Goal: Transaction & Acquisition: Book appointment/travel/reservation

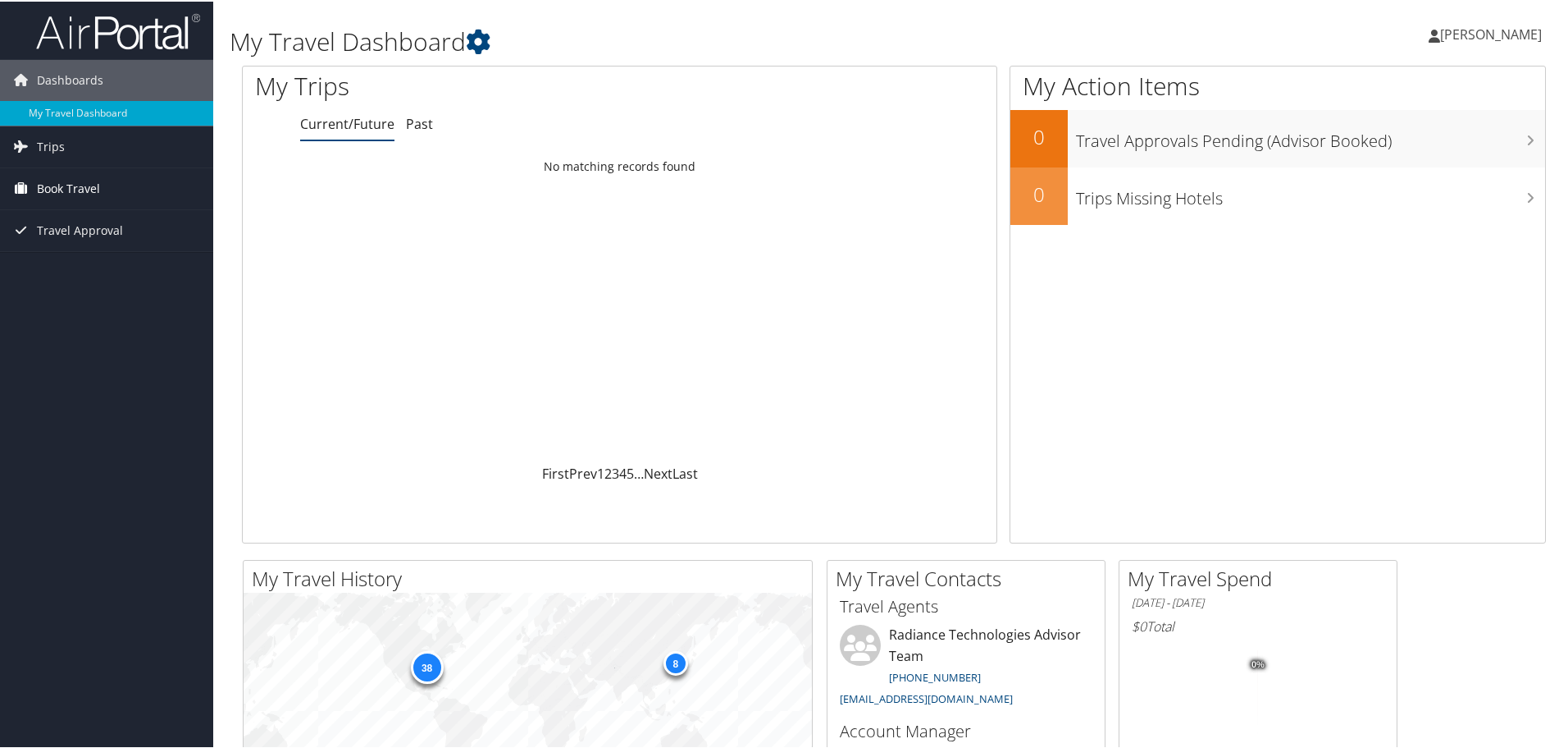
click at [50, 192] on span "Book Travel" at bounding box center [68, 186] width 63 height 41
click at [96, 219] on link "Agent Booking Request" at bounding box center [107, 220] width 213 height 25
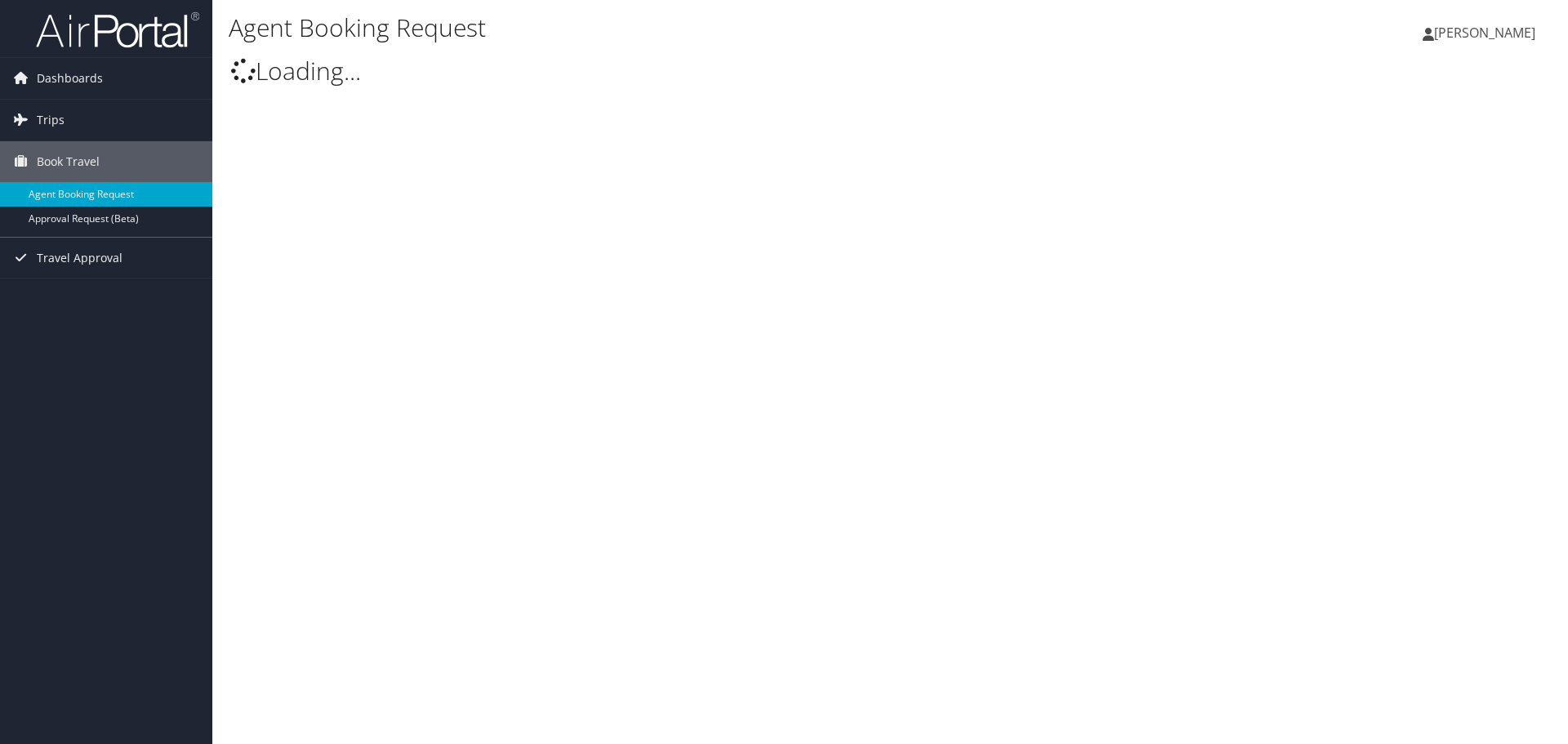
type input "[PERSON_NAME]"
select select "[EMAIL_ADDRESS][DOMAIN_NAME]"
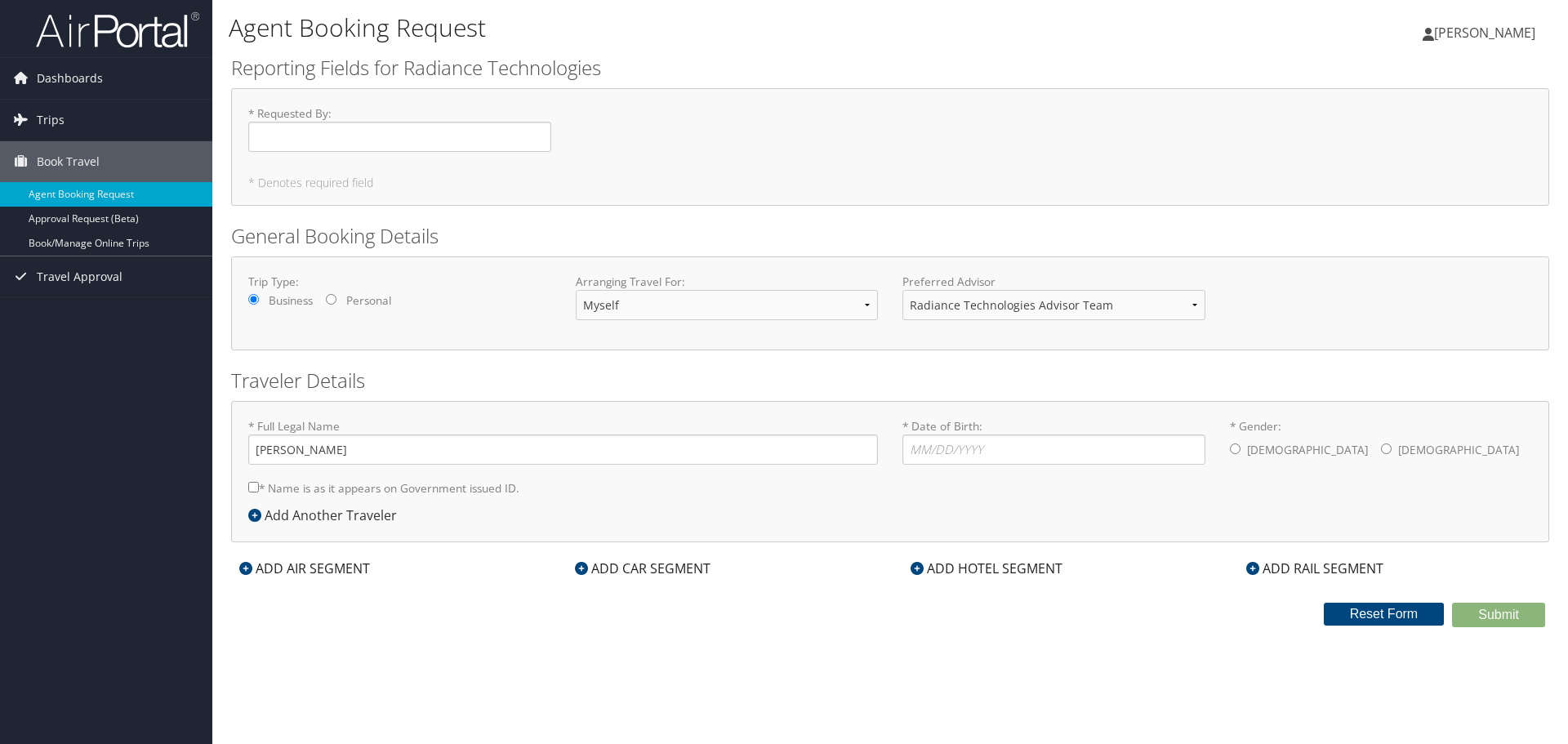
click at [1021, 570] on div "ADD HOTEL SEGMENT" at bounding box center [986, 568] width 168 height 20
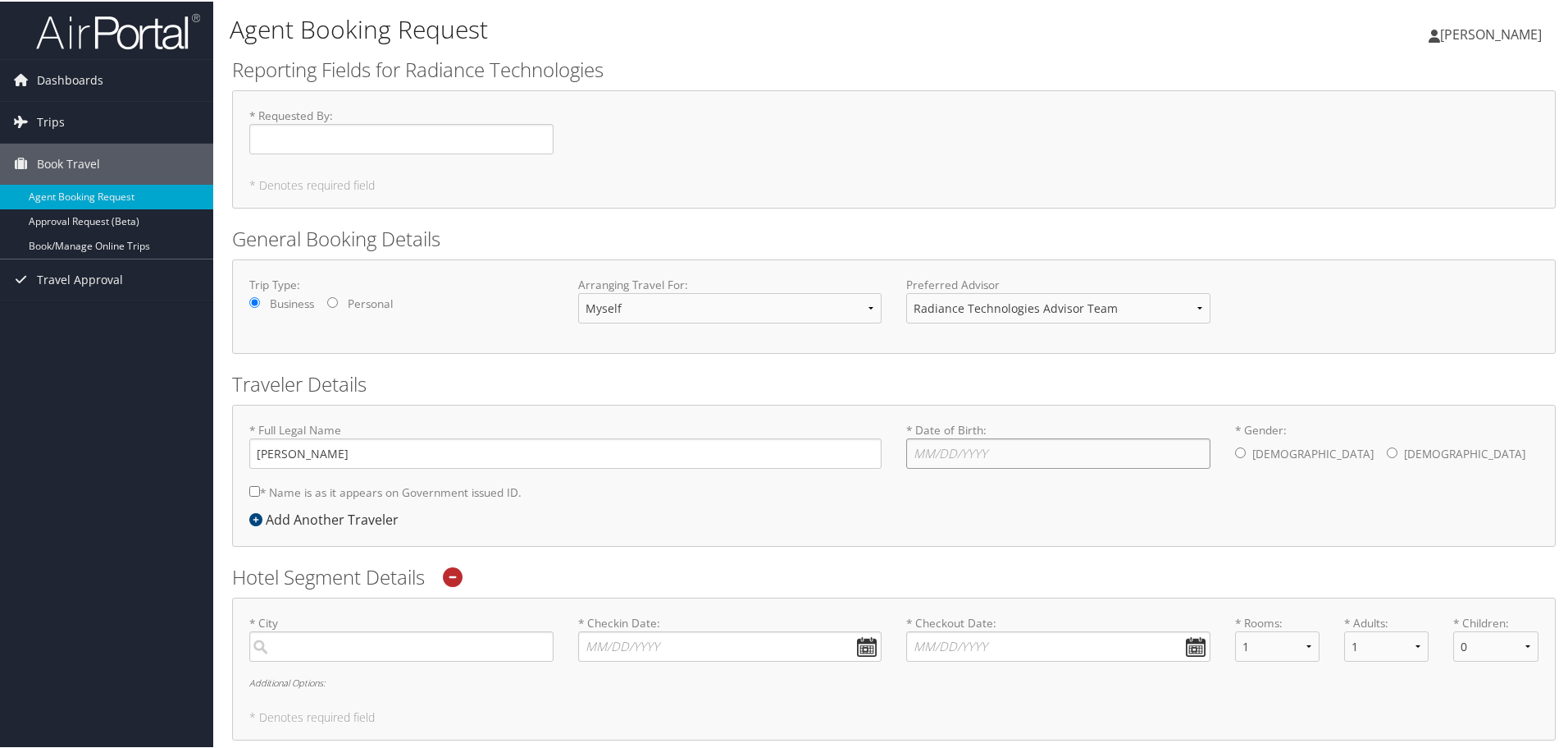
click at [973, 452] on input "* Date of Birth: Invalid Date" at bounding box center [1057, 452] width 304 height 31
type input "0"
click at [1236, 446] on input "* Gender: Male Female" at bounding box center [1240, 450] width 11 height 11
radio input "true"
click at [1122, 461] on input "* Date of Birth: Invalid Date" at bounding box center [1057, 452] width 304 height 31
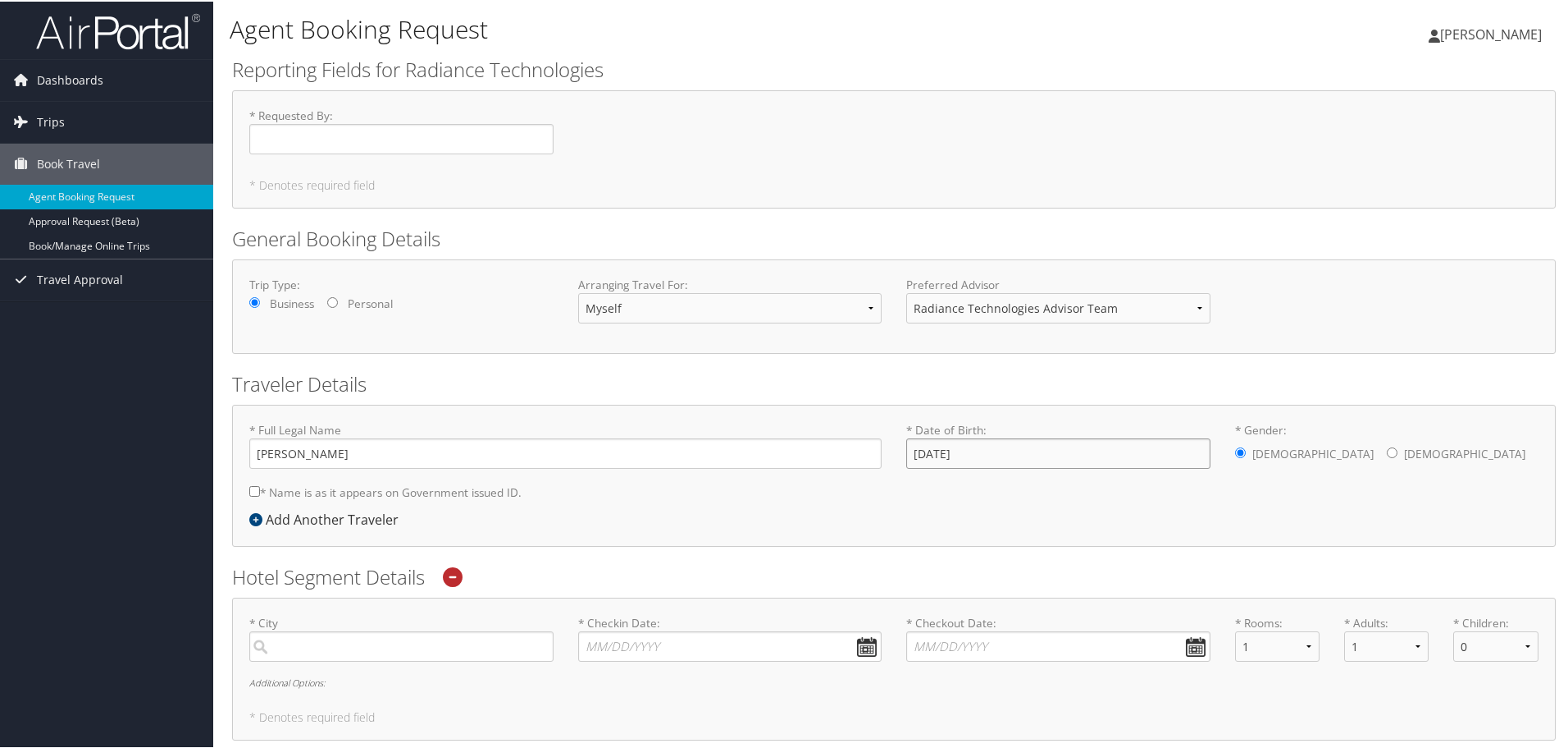
type input "01/05/2000"
click at [1098, 494] on div "* Full Legal Name William Martin Dyar * Name is as it appears on Government iss…" at bounding box center [893, 464] width 1314 height 87
click at [387, 489] on label "* Name is as it appears on Government issued ID." at bounding box center [386, 491] width 273 height 31
click at [260, 489] on input "* Name is as it appears on Government issued ID." at bounding box center [254, 489] width 11 height 11
checkbox input "true"
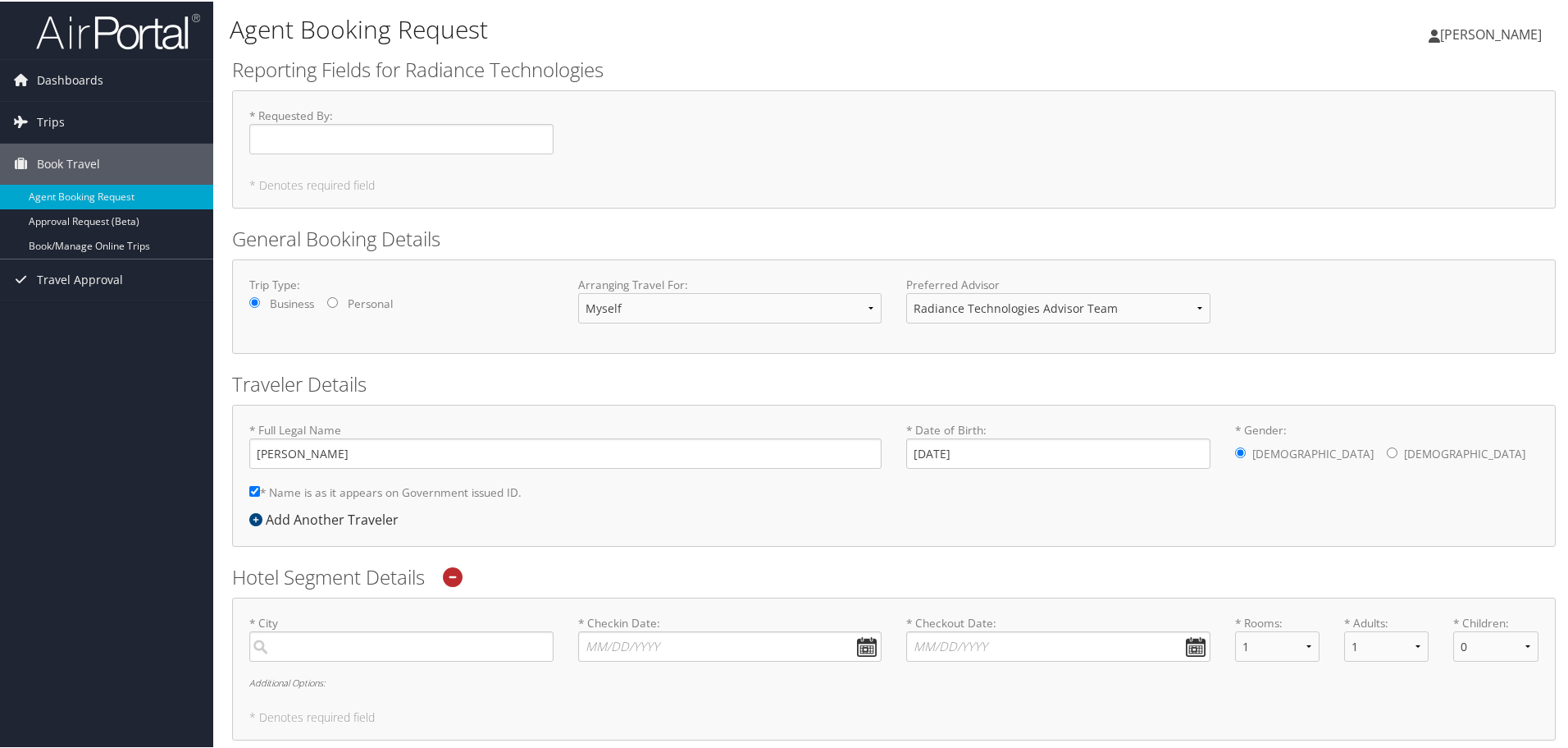
scroll to position [82, 0]
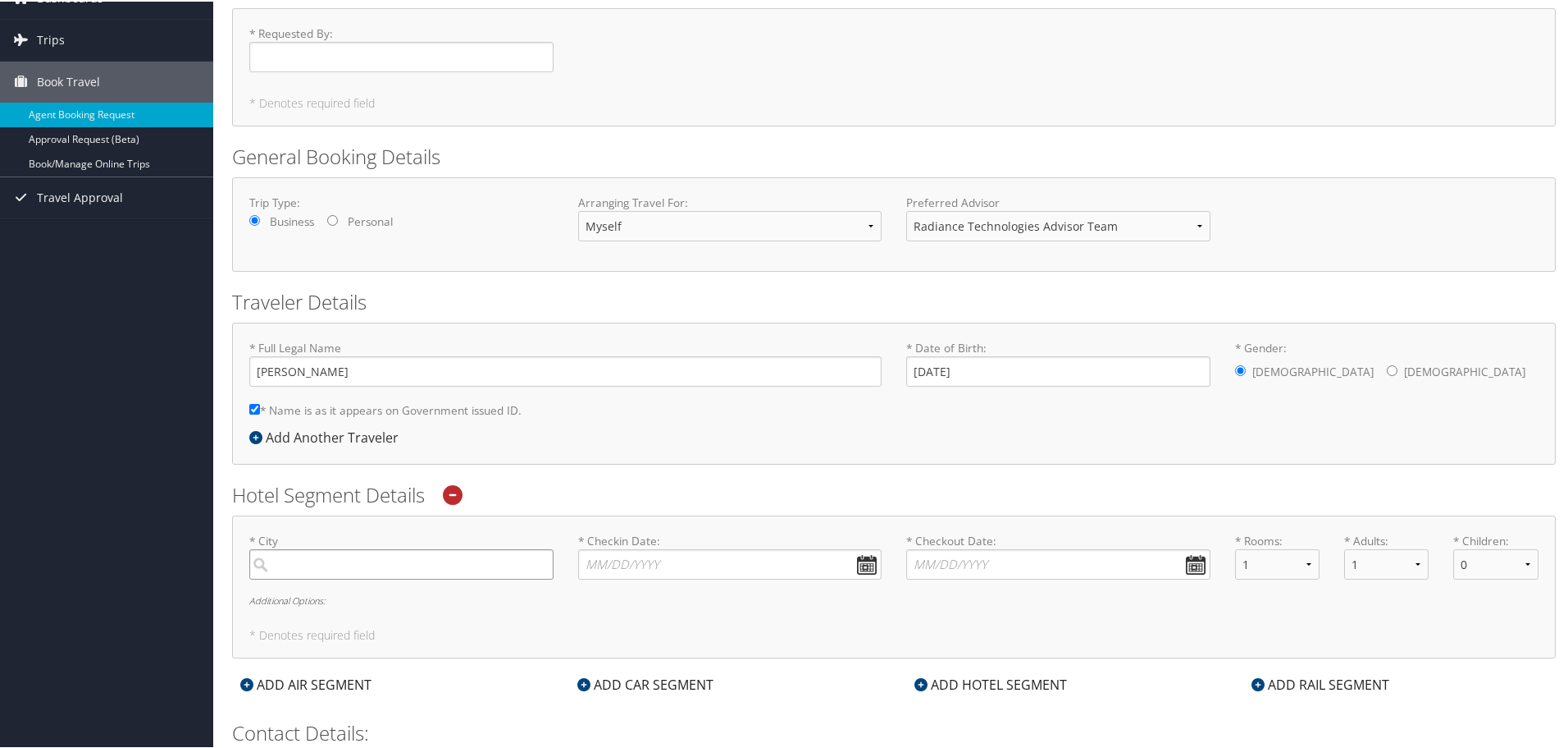
click at [490, 555] on input "search" at bounding box center [401, 563] width 304 height 31
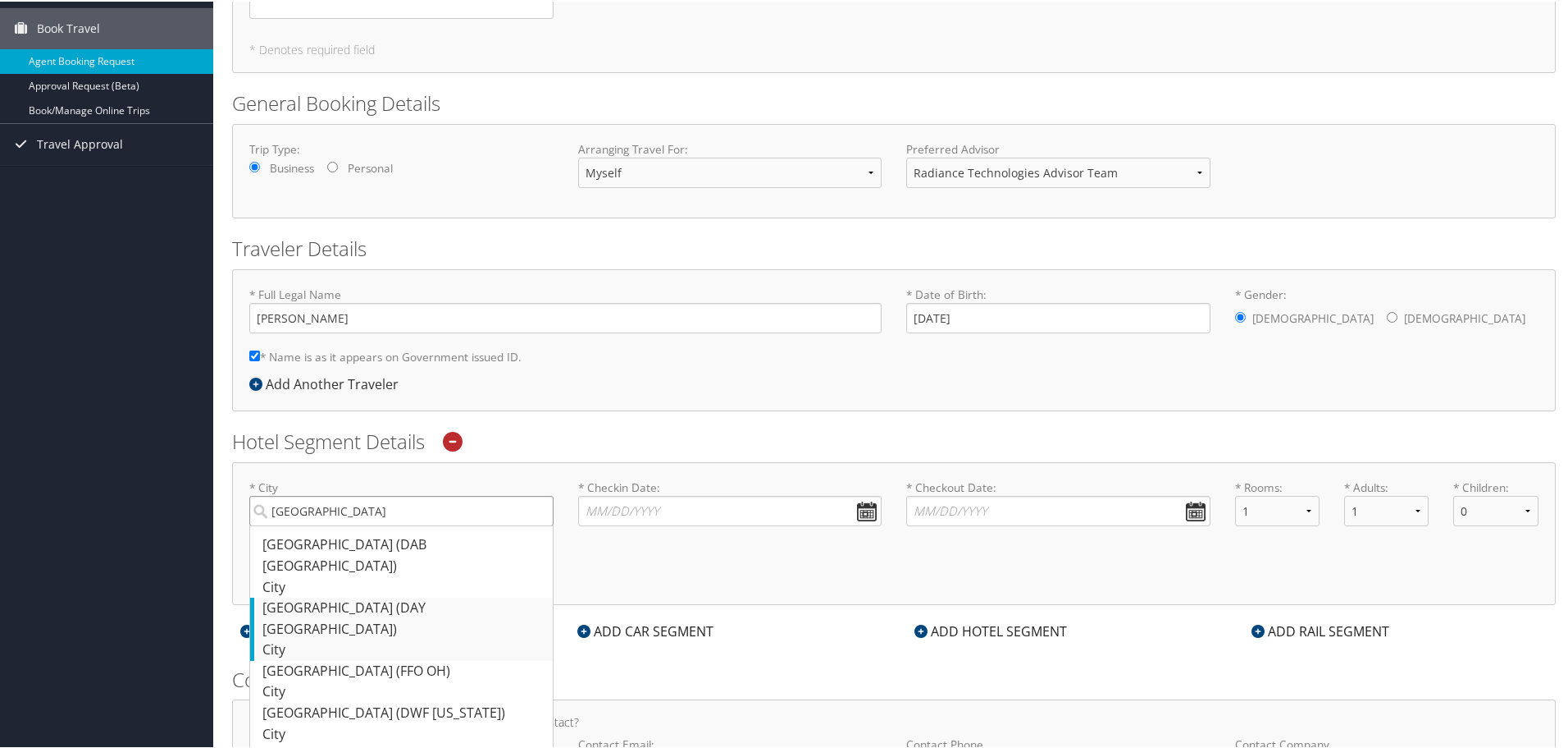
scroll to position [164, 0]
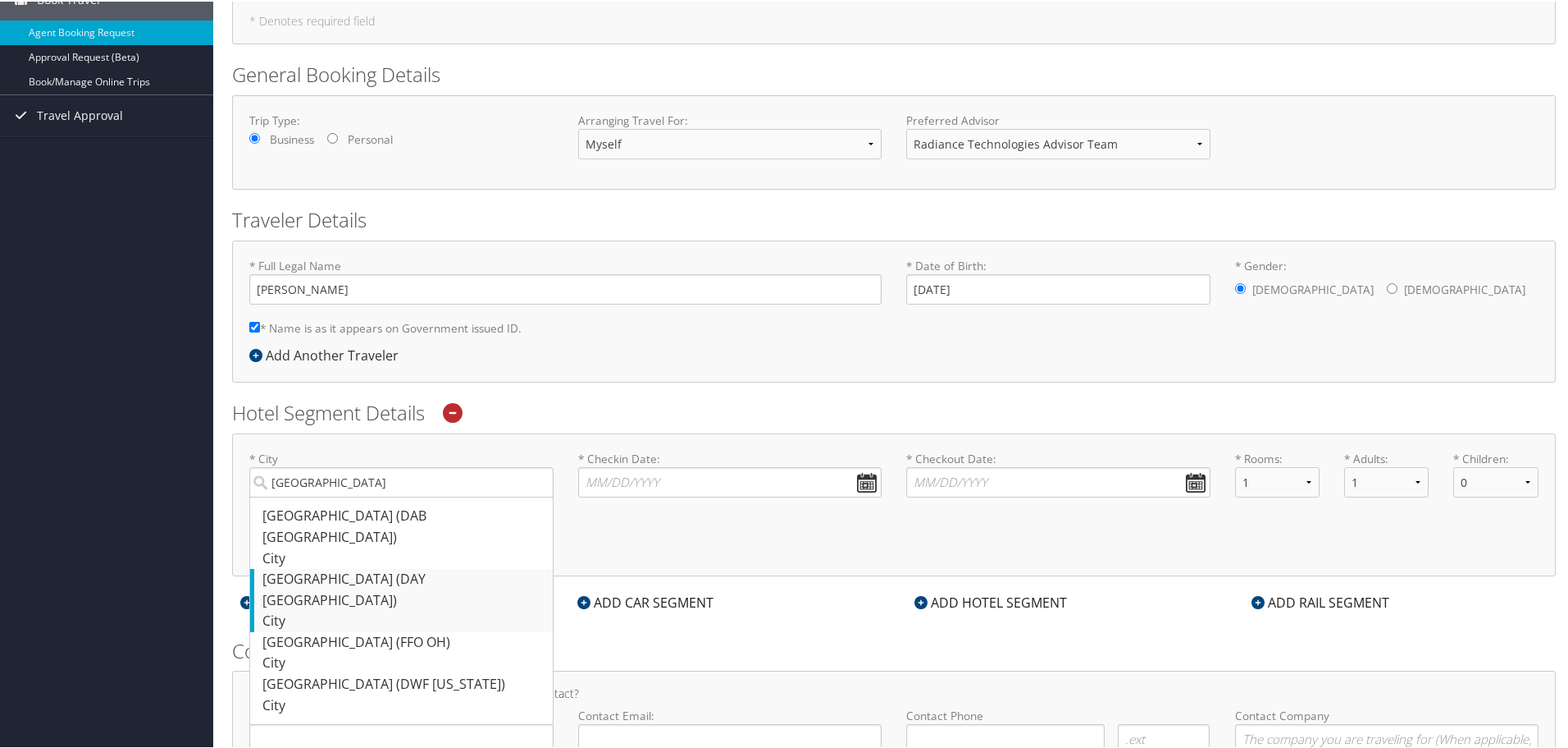
click at [452, 567] on div "Dayton (DAY OH)" at bounding box center [403, 589] width 282 height 42
click at [452, 495] on input "Dayton" at bounding box center [401, 481] width 304 height 31
type input "Dayton"
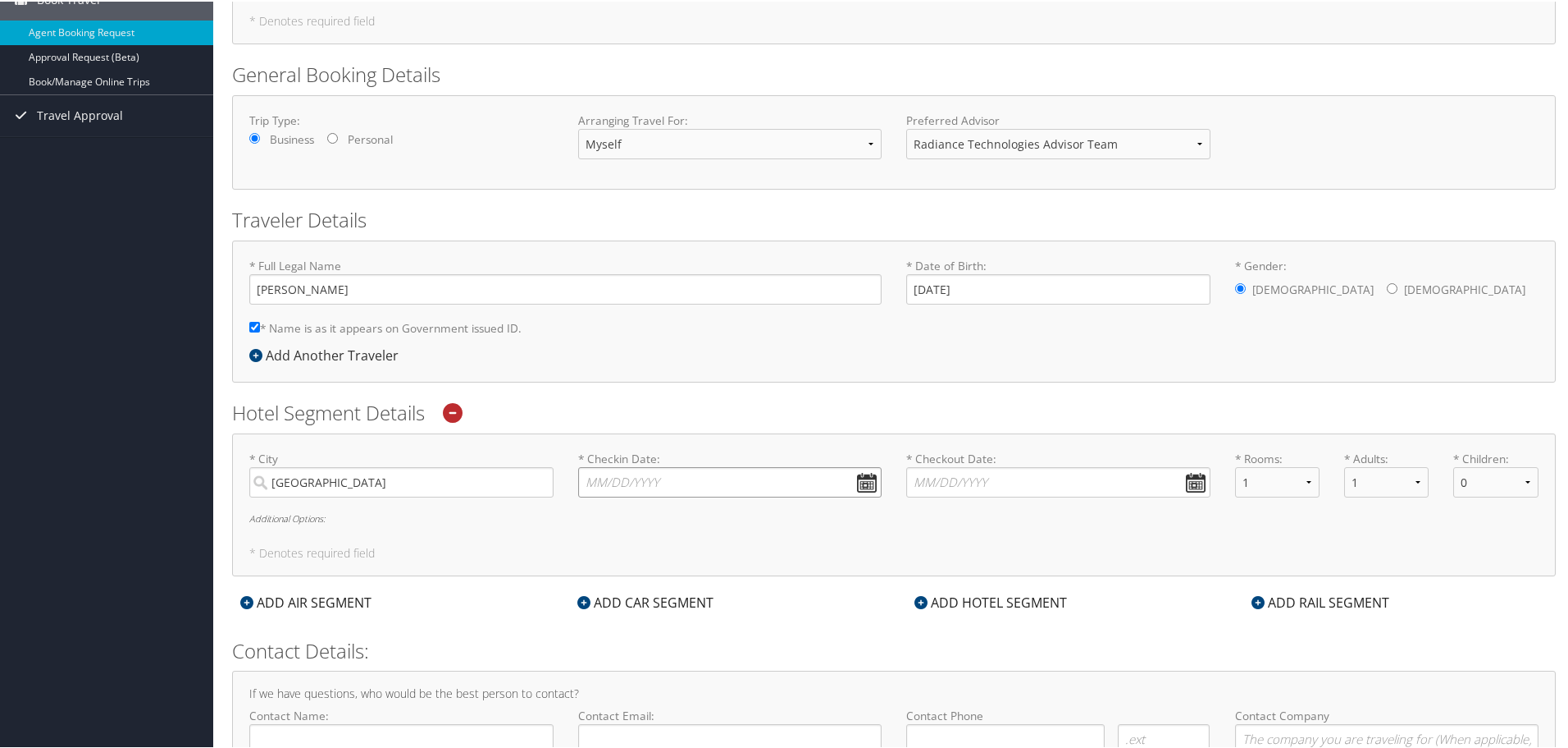
click at [867, 480] on input "* Checkin Date: Dates must be valid" at bounding box center [730, 481] width 304 height 31
click at [630, 661] on td "29" at bounding box center [623, 662] width 22 height 22
type input "09/29/2025"
click at [1184, 477] on input "* Checkout Date: Dates must be valid" at bounding box center [1057, 481] width 304 height 31
click at [1018, 663] on td "2" at bounding box center [1020, 662] width 22 height 22
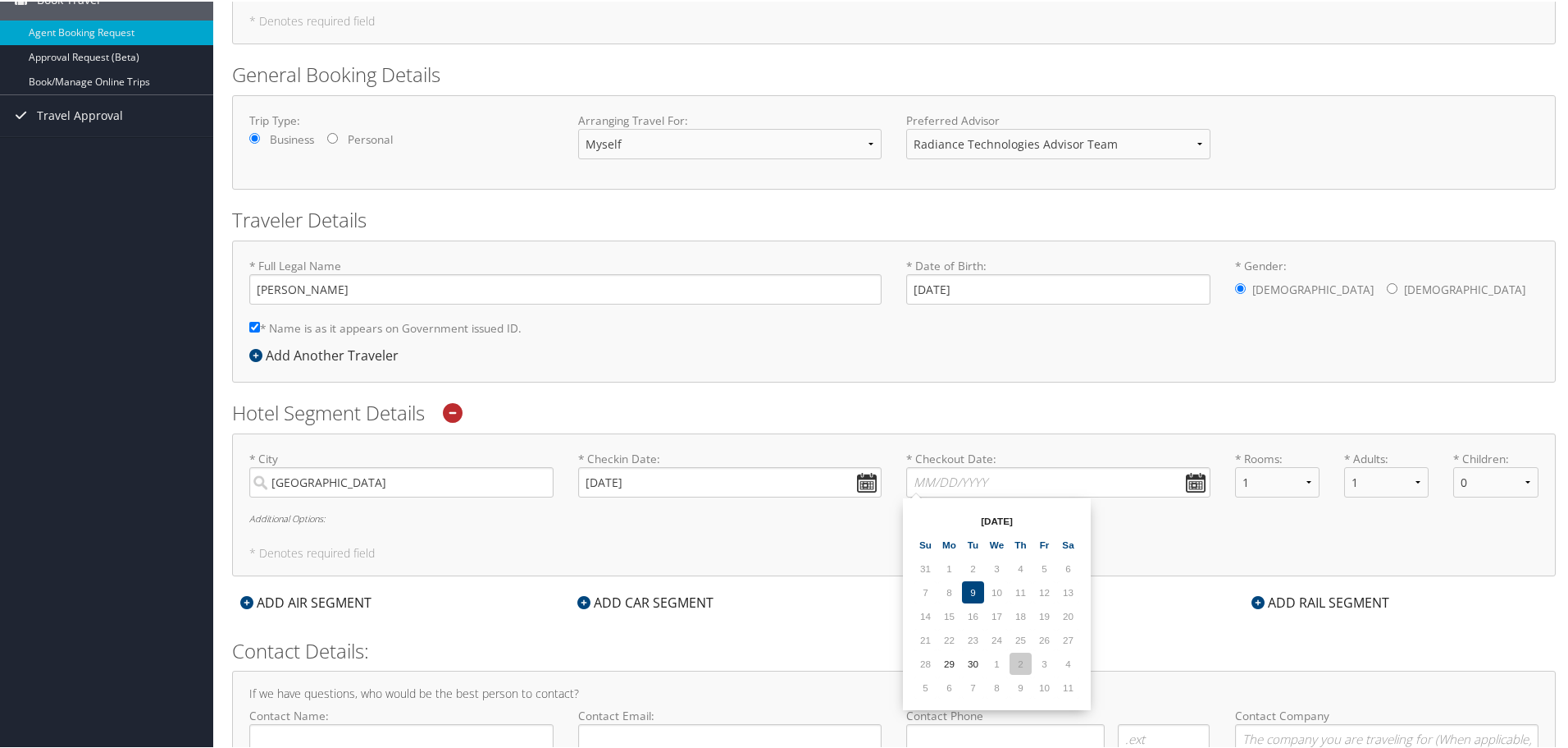
type input "10/02/2025"
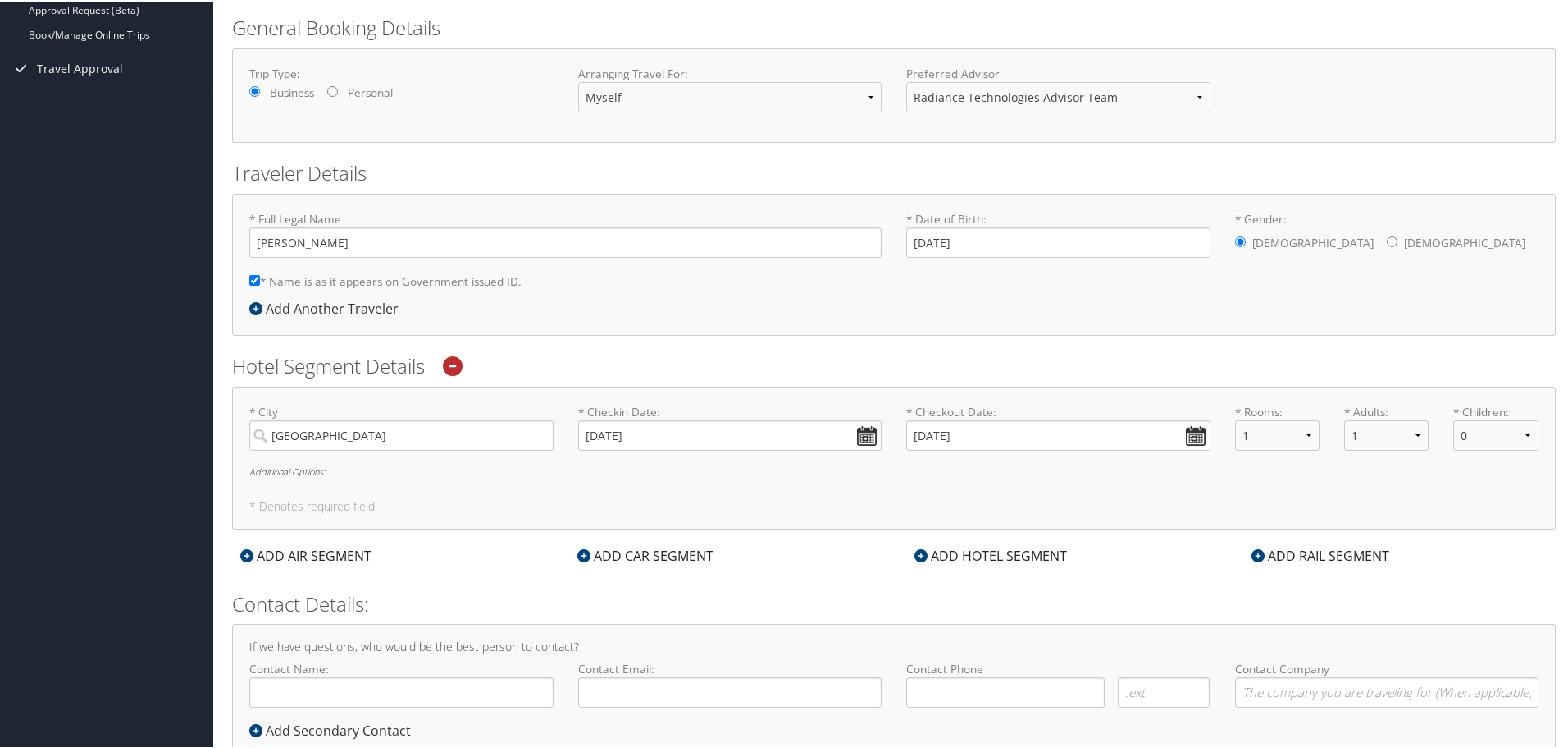
scroll to position [260, 0]
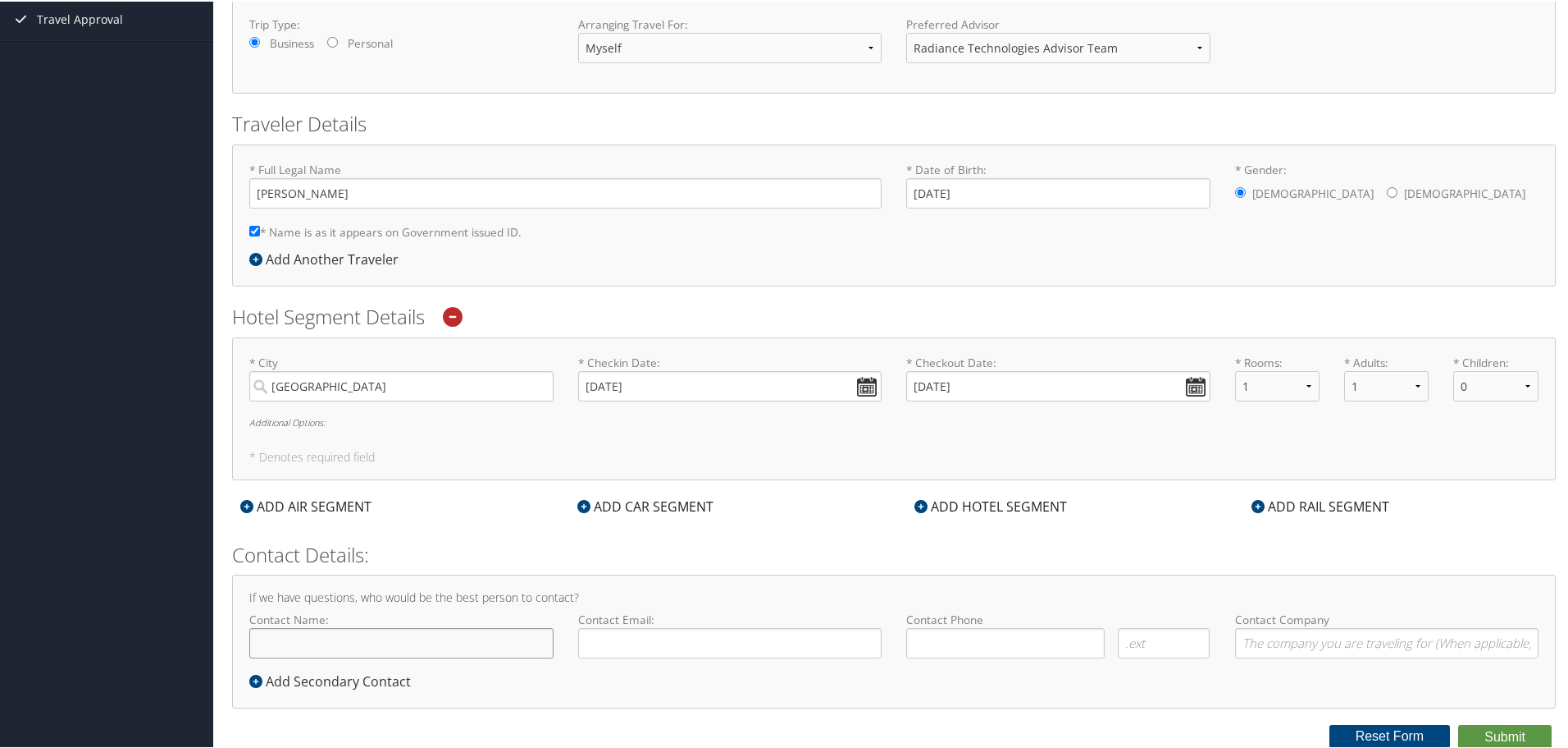
click at [470, 641] on input "Contact Name:" at bounding box center [401, 641] width 304 height 31
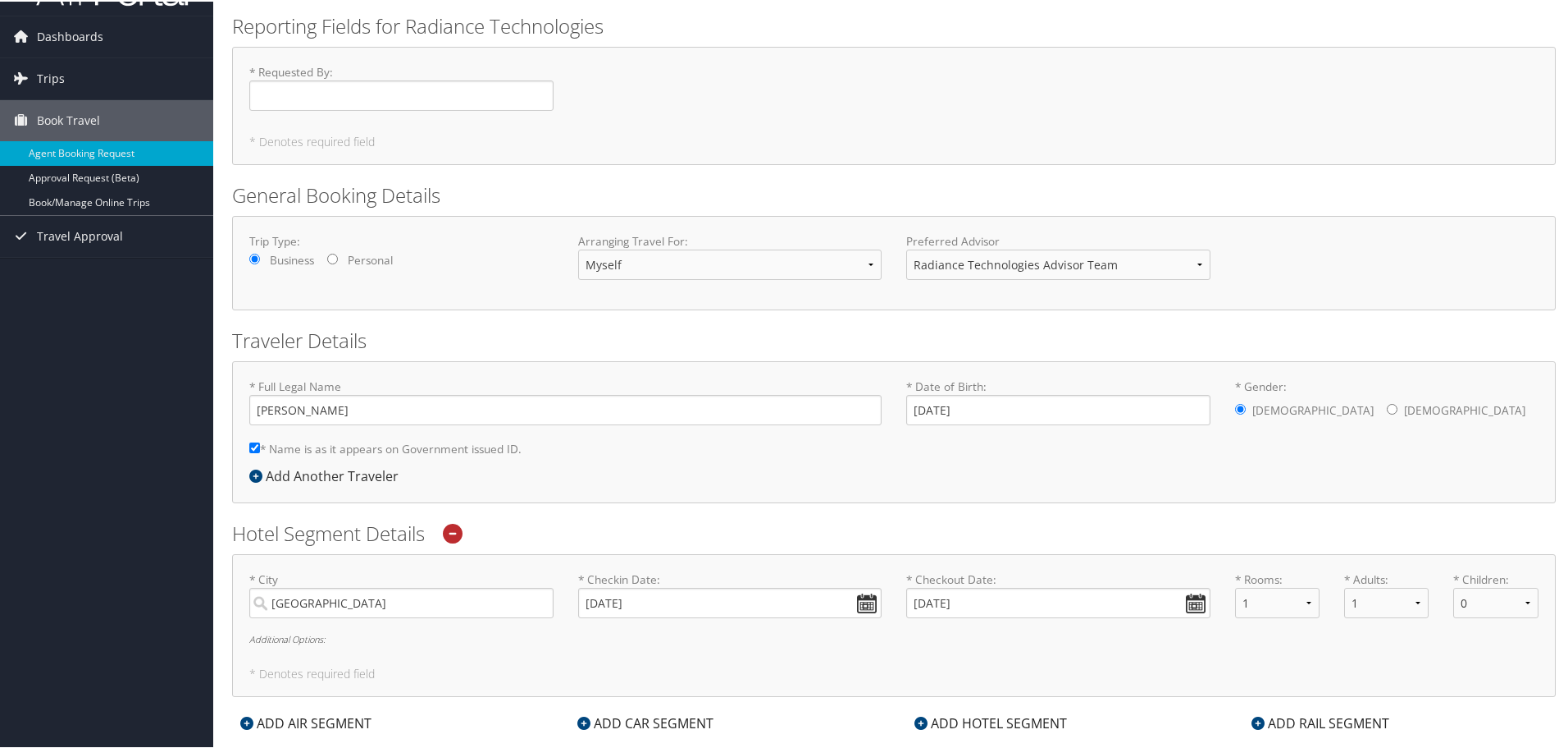
scroll to position [0, 0]
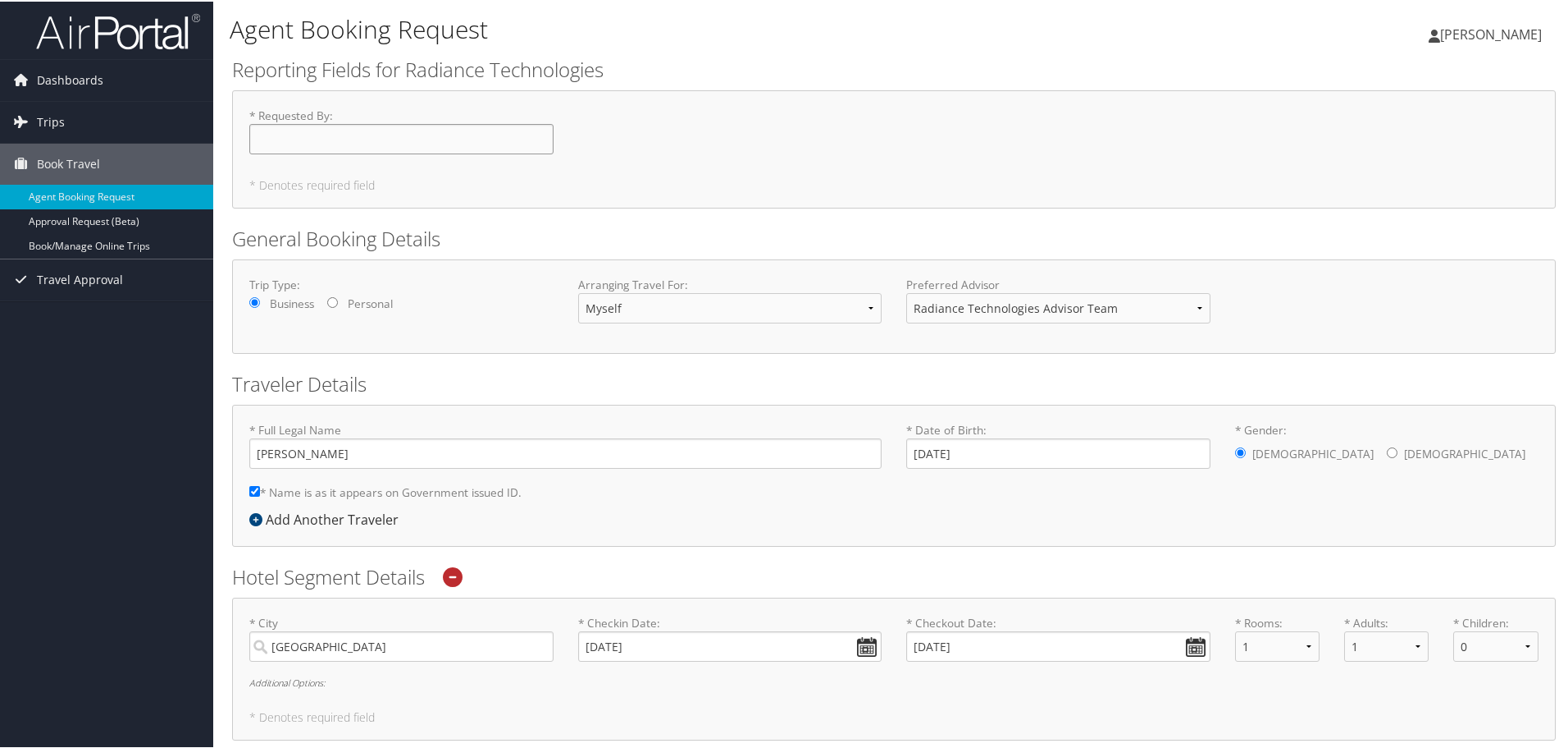
click at [415, 143] on input "* Requested By : Required" at bounding box center [401, 137] width 304 height 31
type input "William Martin Dyar"
click at [608, 154] on div "* Requested By : William Martin Dyar Required" at bounding box center [893, 135] width 1314 height 60
click at [945, 285] on label "Preferred Advisor" at bounding box center [1057, 282] width 304 height 16
click at [950, 299] on select "Radiance Technologies Advisor Team" at bounding box center [1057, 306] width 304 height 31
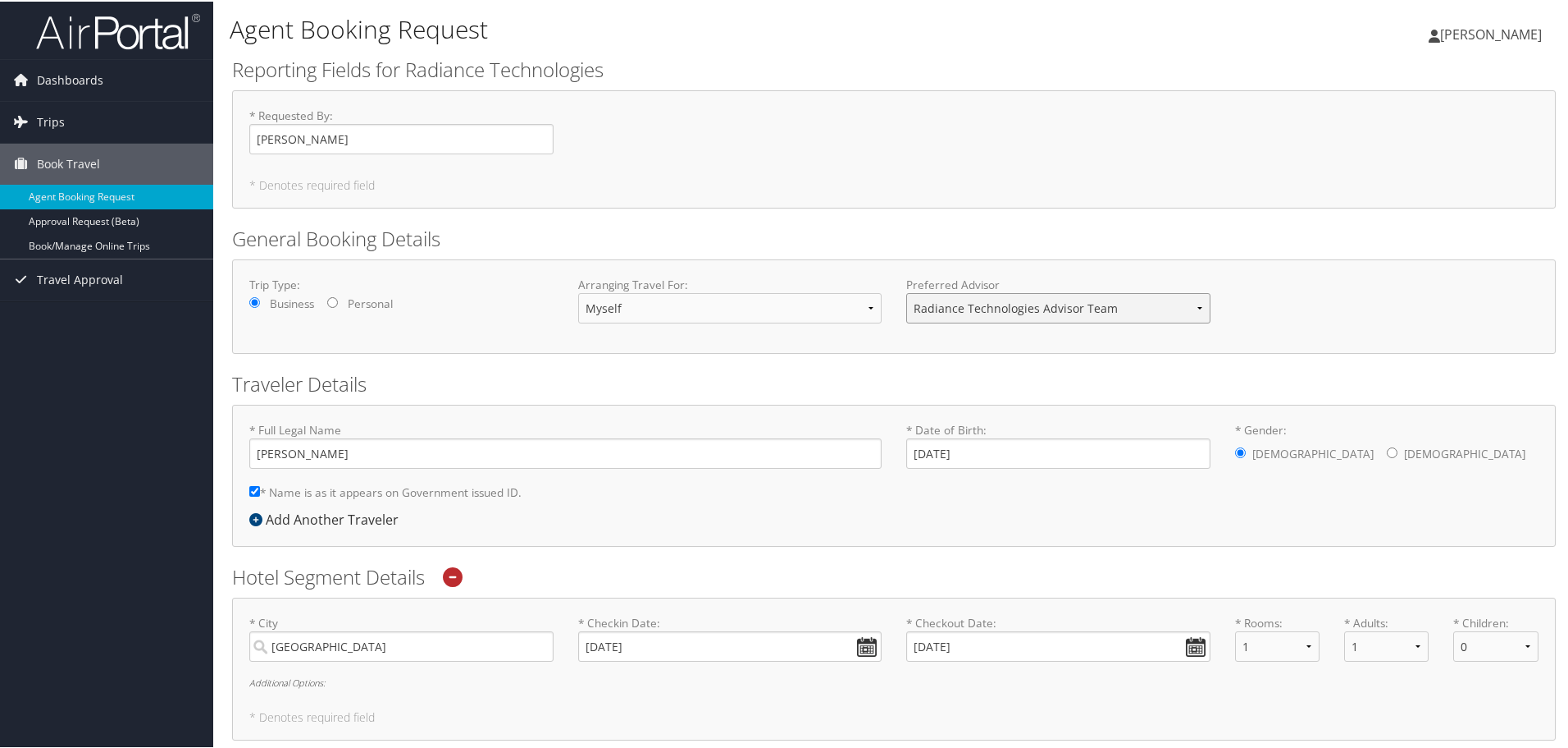
click at [950, 299] on select "Radiance Technologies Advisor Team" at bounding box center [1057, 306] width 304 height 31
click at [899, 157] on div "* Requested By : William Martin Dyar Required" at bounding box center [893, 135] width 1314 height 60
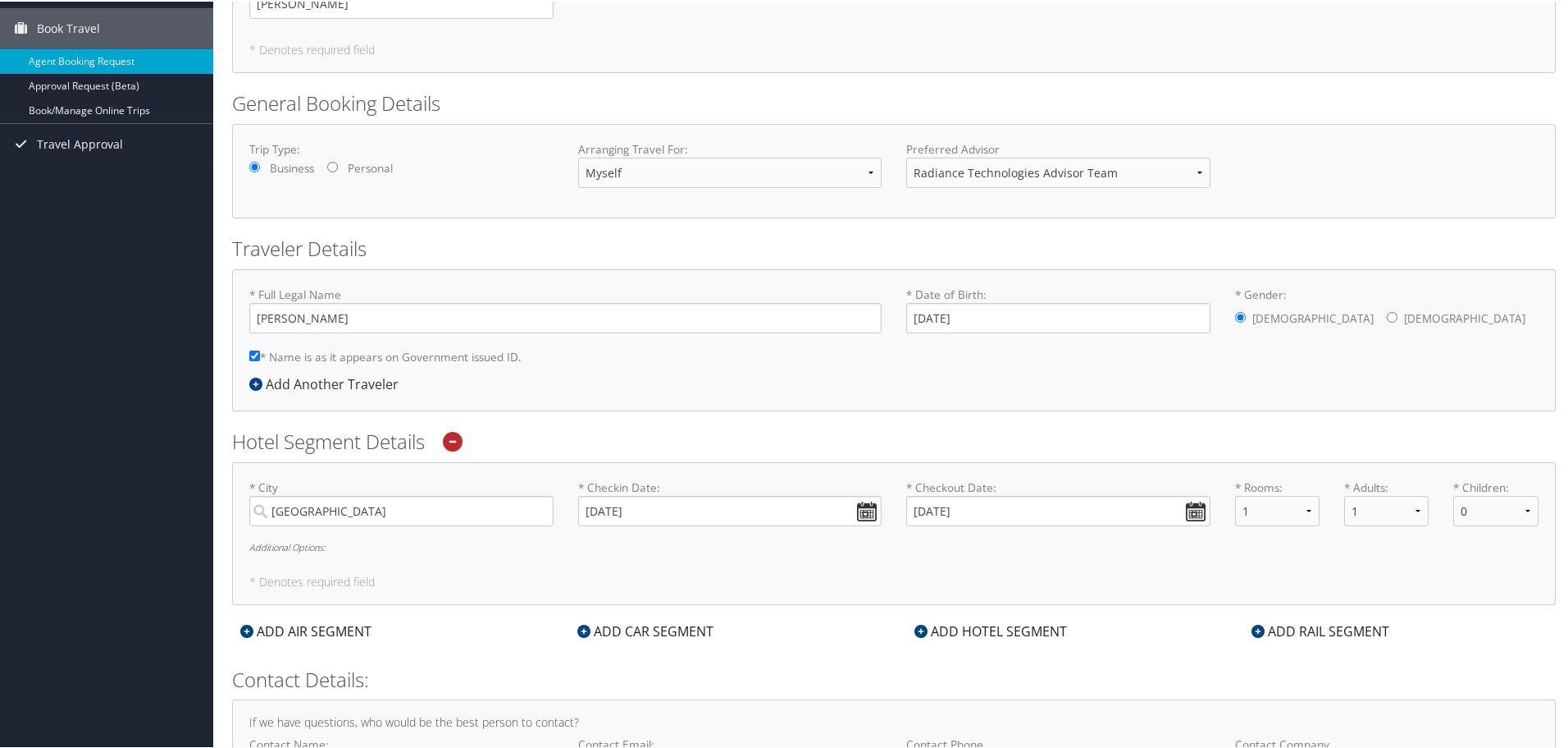
scroll to position [164, 0]
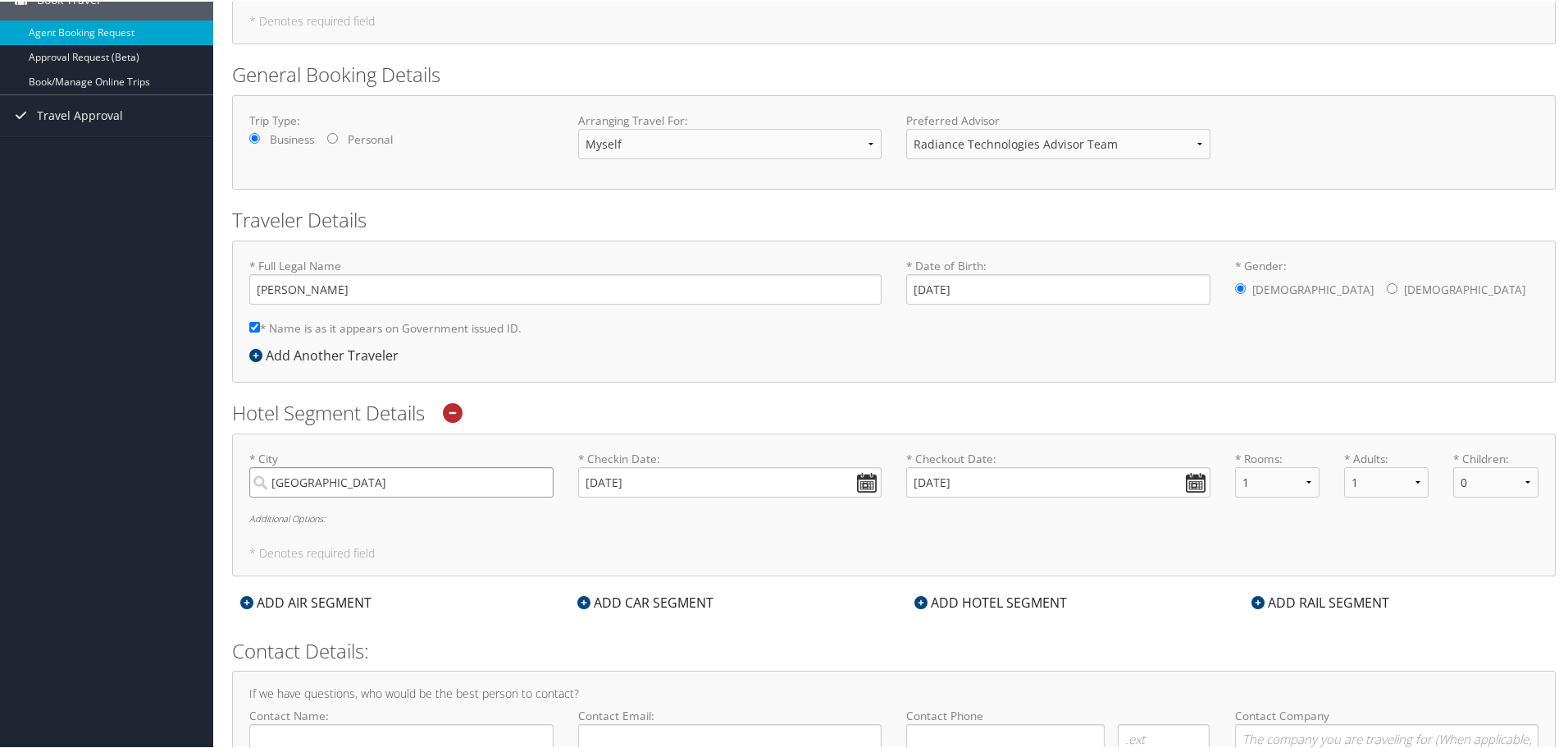
click at [459, 488] on input "Dayton" at bounding box center [401, 481] width 304 height 31
click at [761, 316] on div "* Full Legal Name William Martin Dyar * Name is as it appears on Government iss…" at bounding box center [565, 300] width 657 height 87
click at [539, 477] on input "Dayton" at bounding box center [401, 481] width 304 height 31
click at [478, 489] on input "search" at bounding box center [401, 481] width 304 height 31
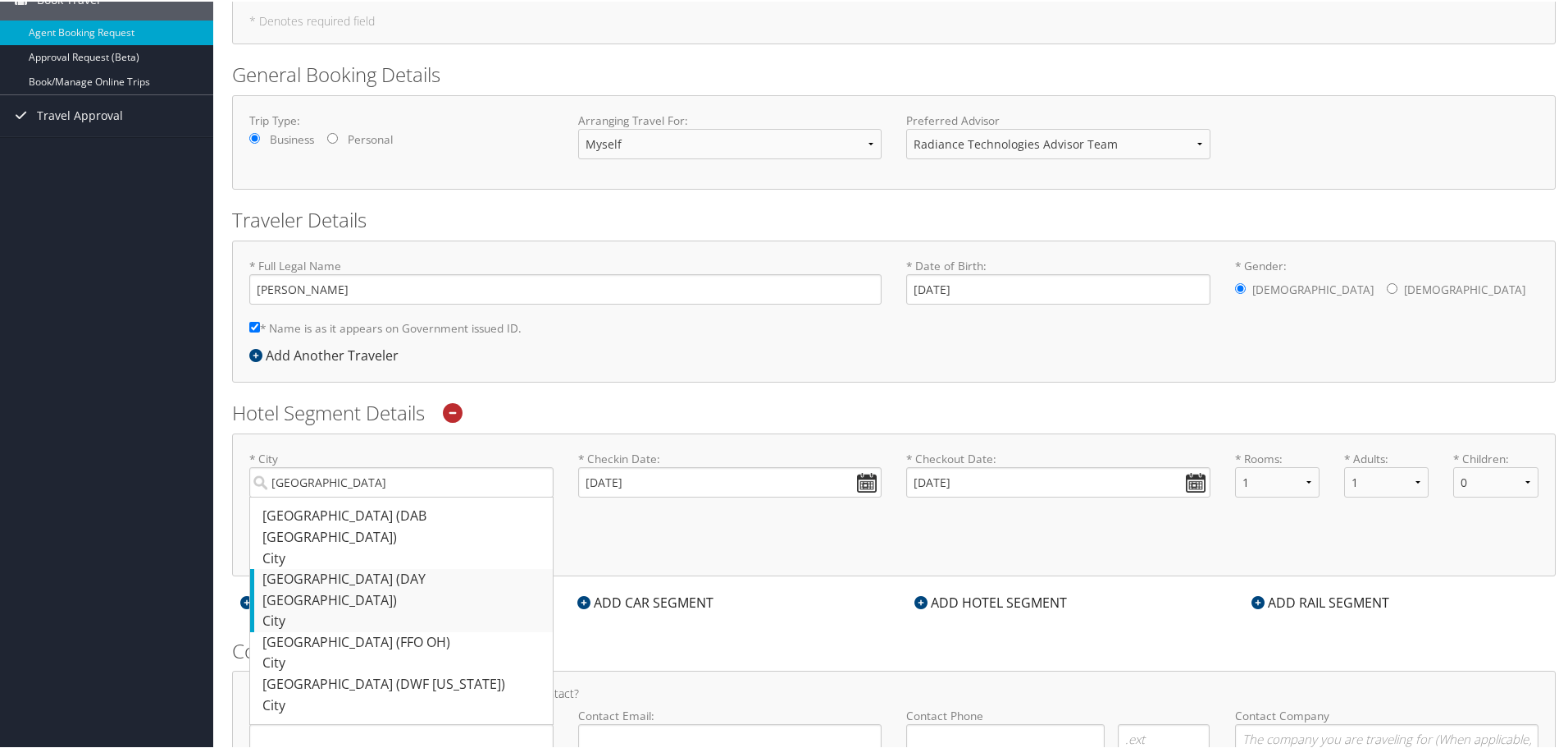
click at [428, 567] on div "Dayton (DAY OH)" at bounding box center [403, 589] width 282 height 42
click at [428, 495] on input "Dayton" at bounding box center [401, 481] width 304 height 31
type input "Dayton"
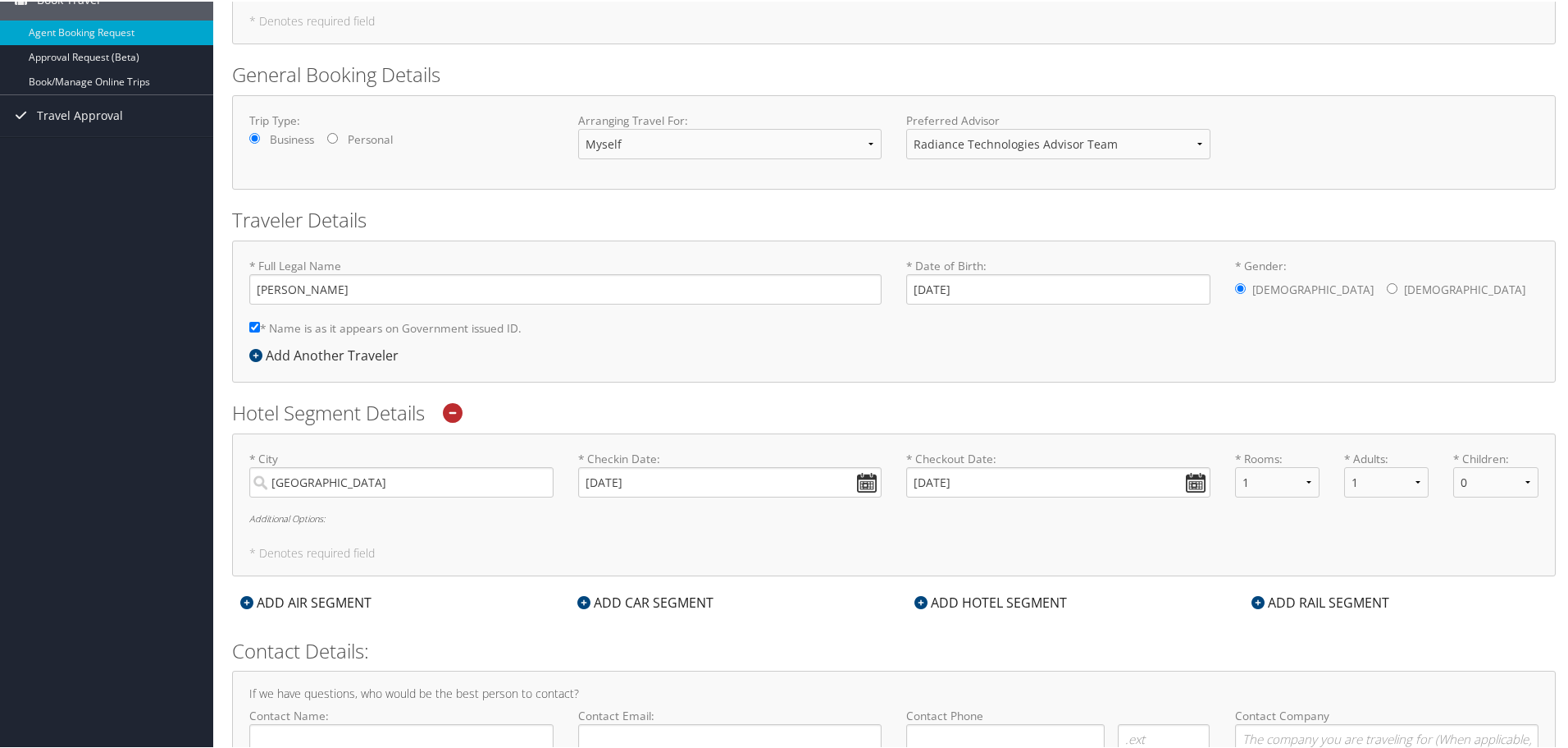
click at [710, 513] on h6 "Additional Options:" at bounding box center [893, 516] width 1289 height 9
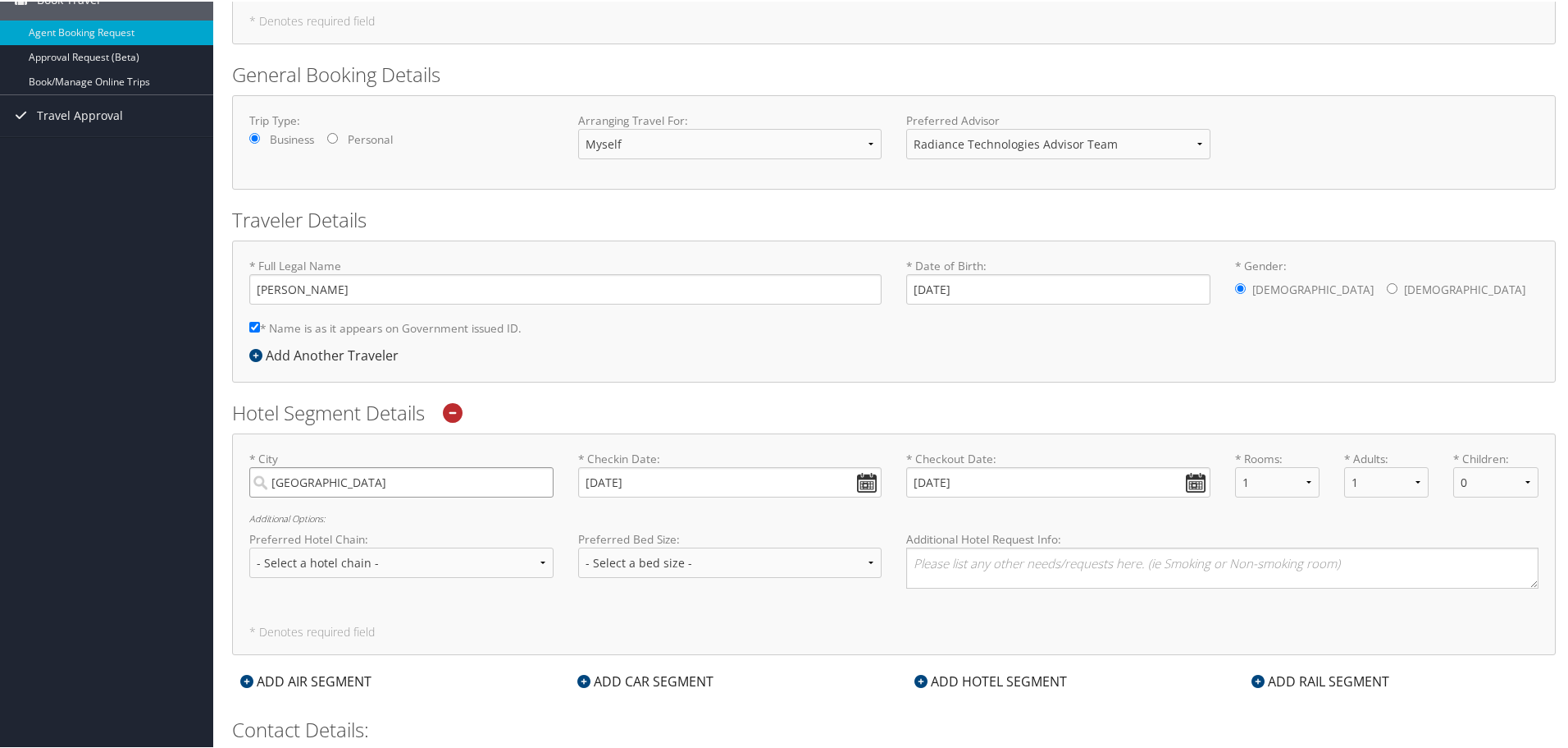
click at [392, 489] on input "Dayton" at bounding box center [401, 481] width 304 height 31
click at [459, 547] on select "- Select a hotel chain - Hyatt Mandarin Oriental Hilton Hotels Pullman Hotels M…" at bounding box center [401, 561] width 304 height 31
click at [473, 558] on select "- Select a hotel chain - Hyatt Mandarin Oriental Hilton Hotels Pullman Hotels M…" at bounding box center [401, 561] width 304 height 31
click at [665, 374] on div "* Full Legal Name William Martin Dyar * Name is as it appears on Government iss…" at bounding box center [893, 310] width 1323 height 142
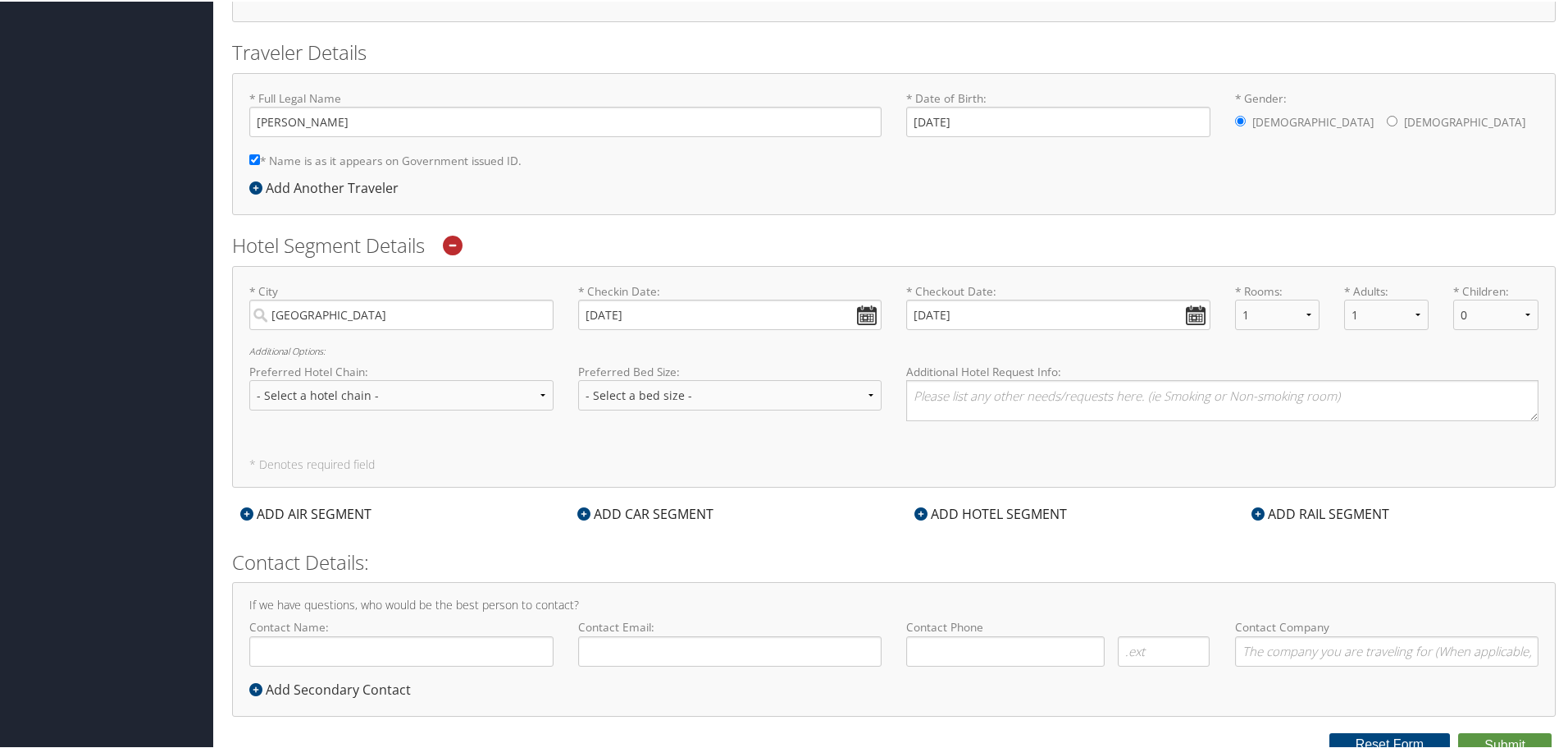
scroll to position [340, 0]
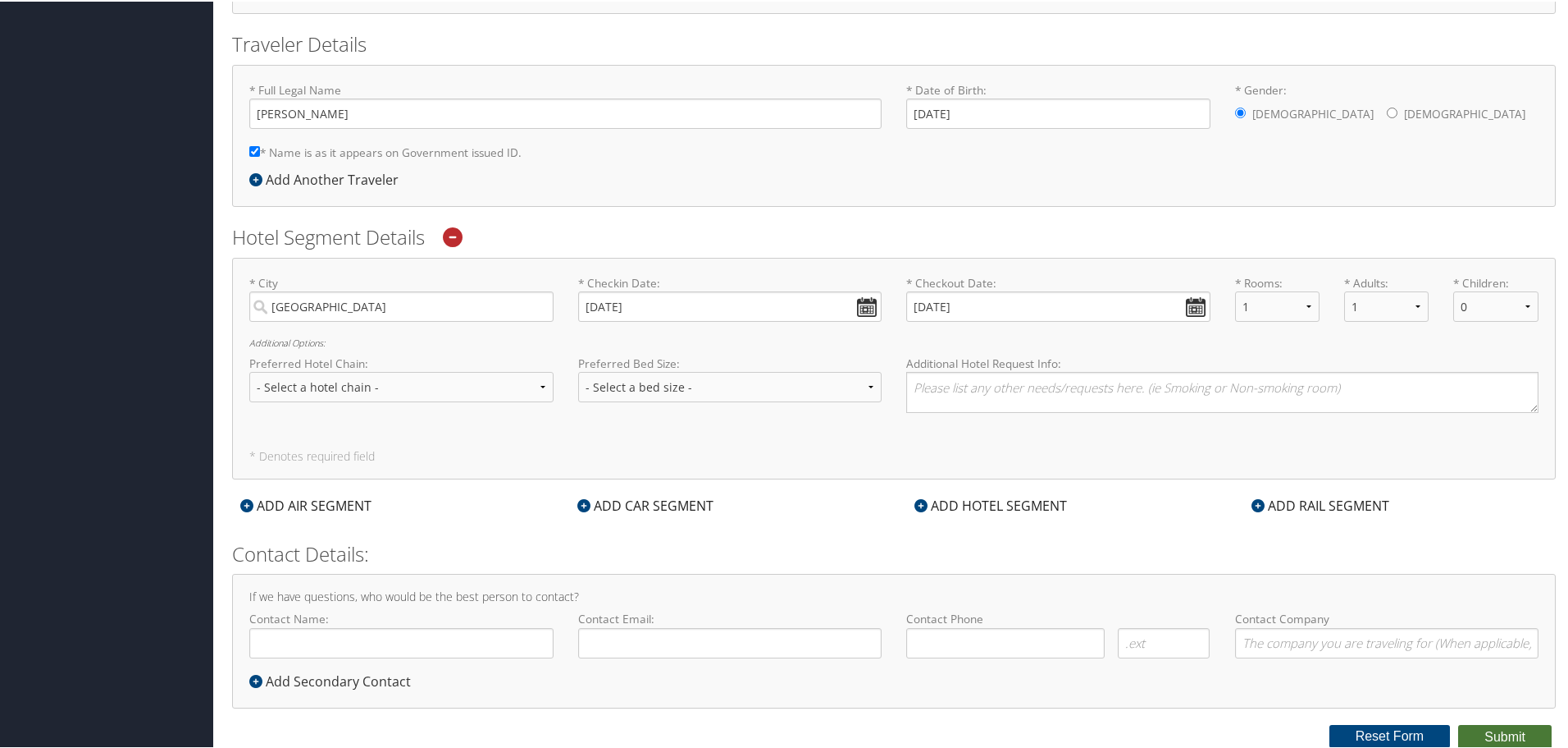
click at [1504, 731] on button "Submit" at bounding box center [1505, 736] width 93 height 25
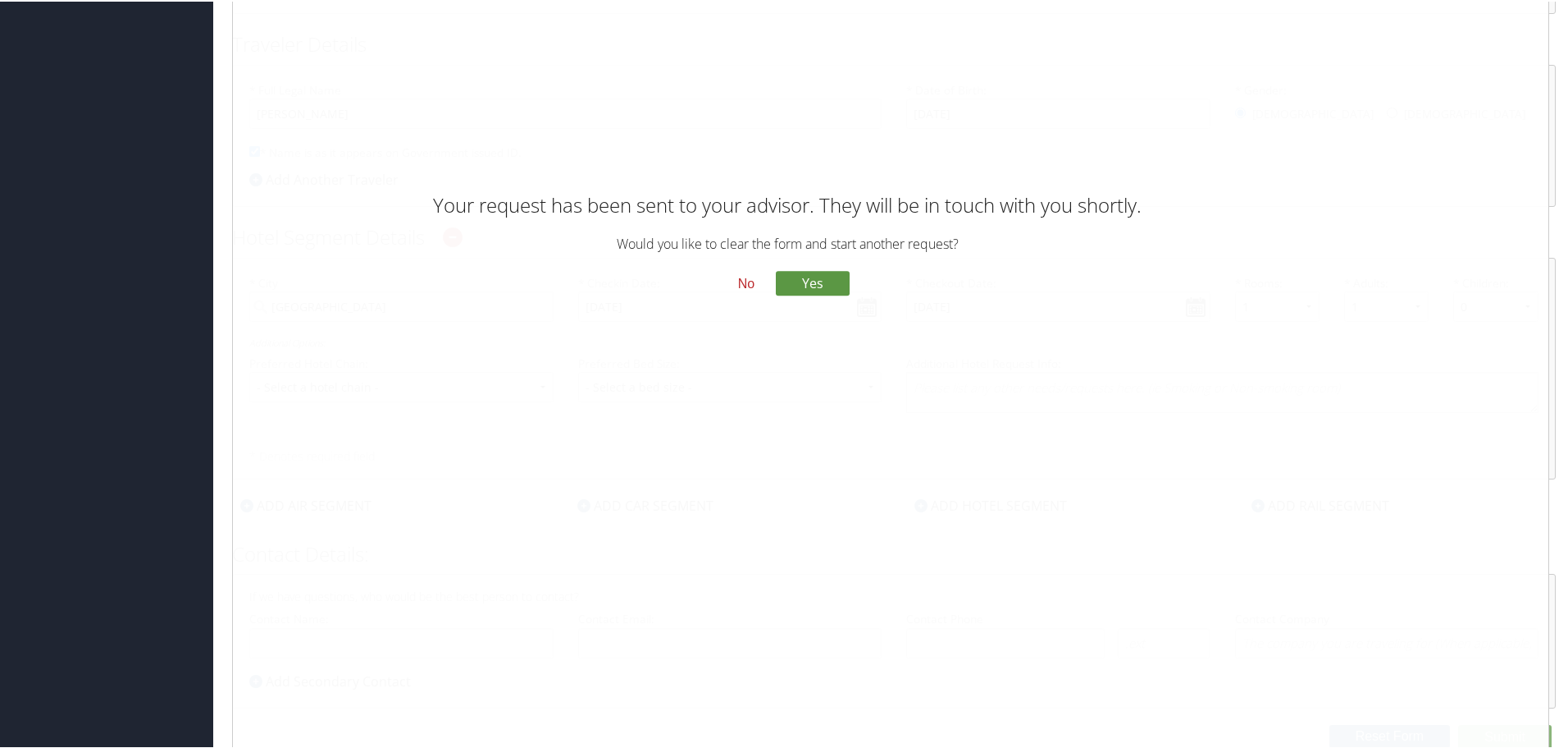
click at [748, 283] on button "No" at bounding box center [746, 281] width 42 height 28
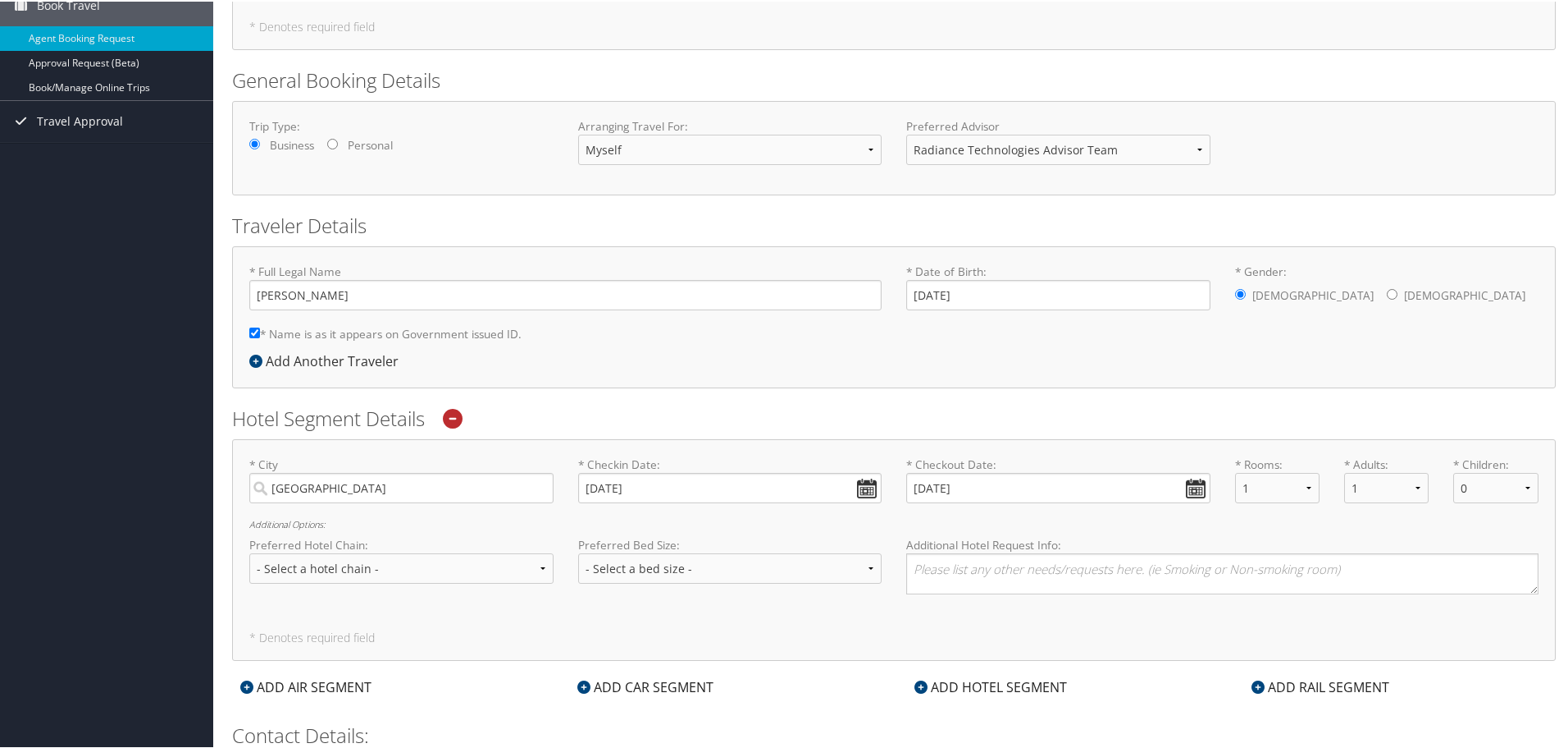
scroll to position [12, 0]
